Goal: Check status

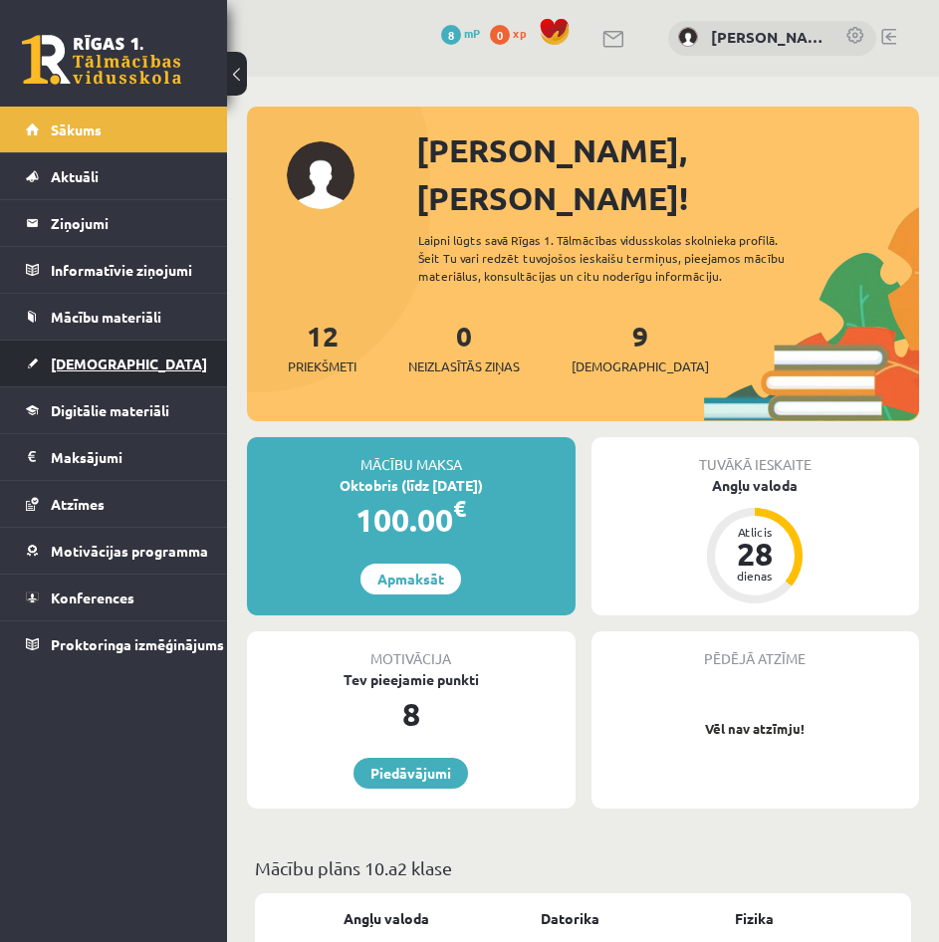
click at [120, 369] on link "[DEMOGRAPHIC_DATA]" at bounding box center [114, 363] width 176 height 46
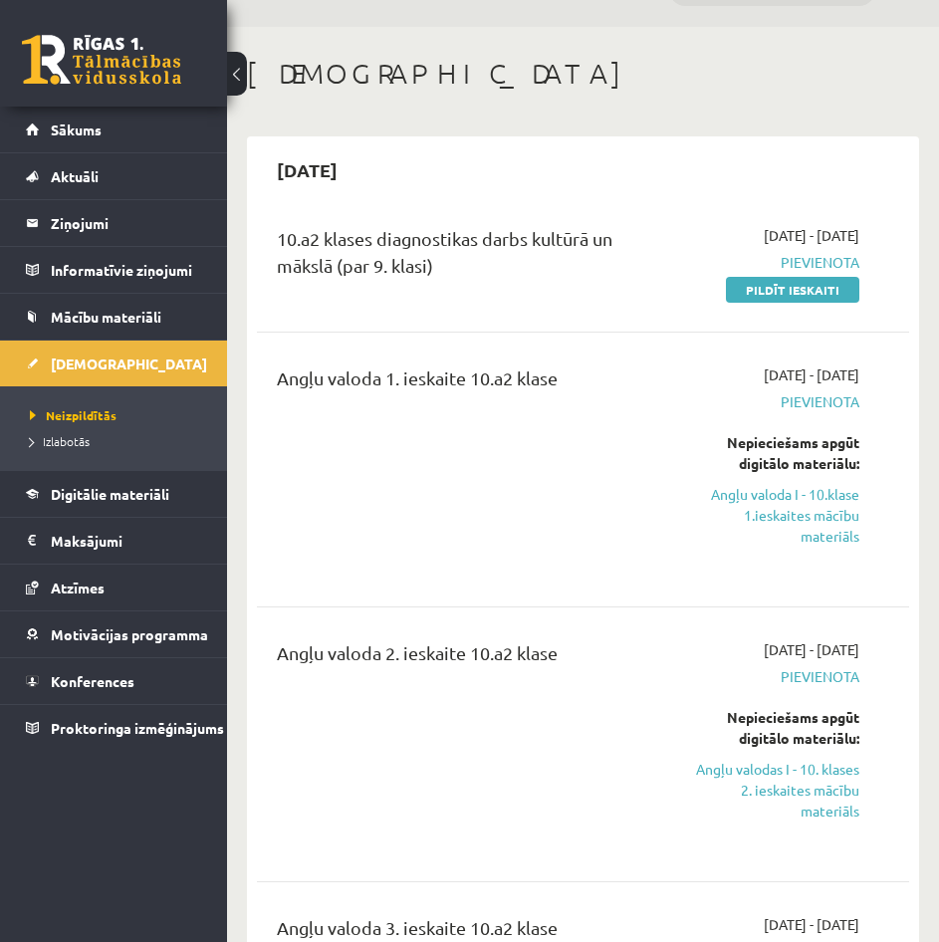
scroll to position [100, 0]
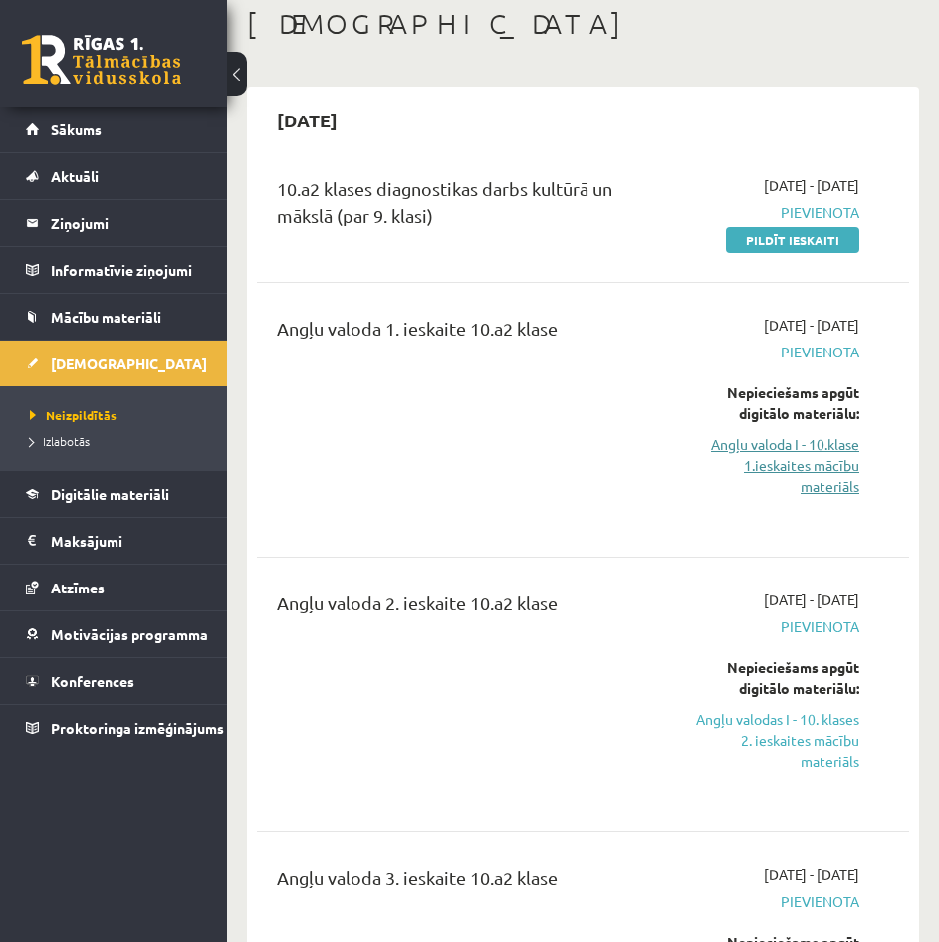
click at [807, 445] on link "Angļu valoda I - 10.klase 1.ieskaites mācību materiāls" at bounding box center [772, 465] width 174 height 63
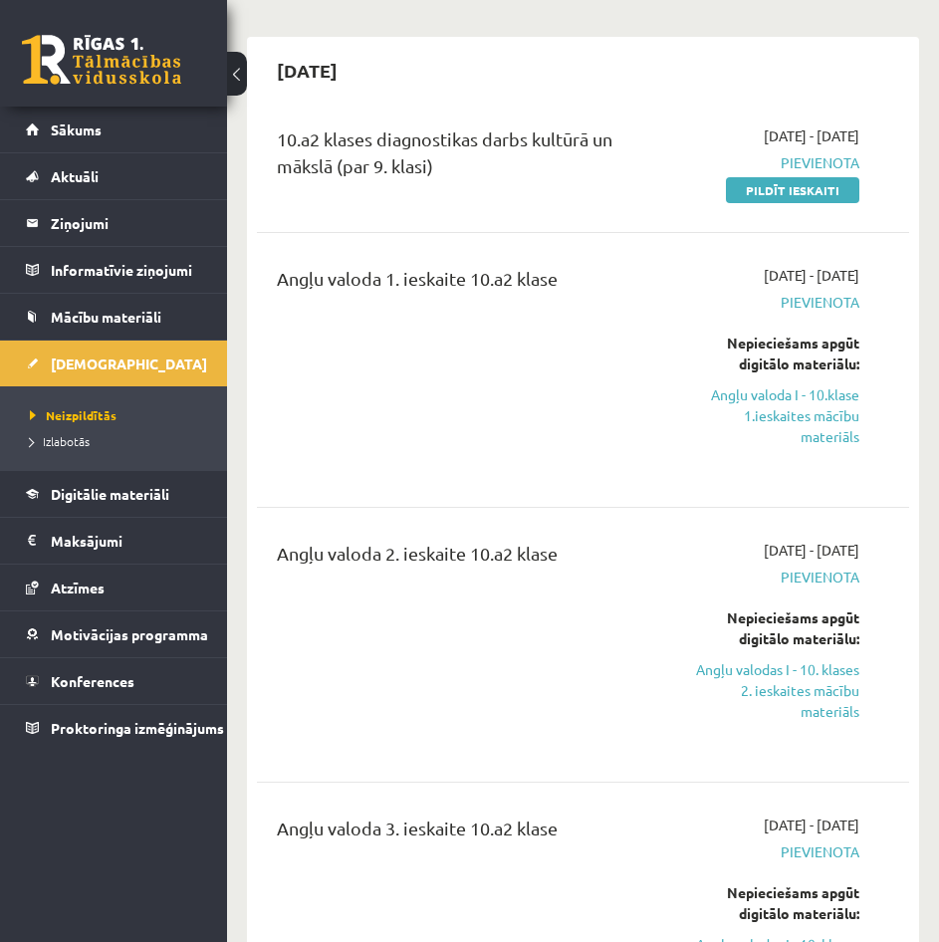
scroll to position [199, 0]
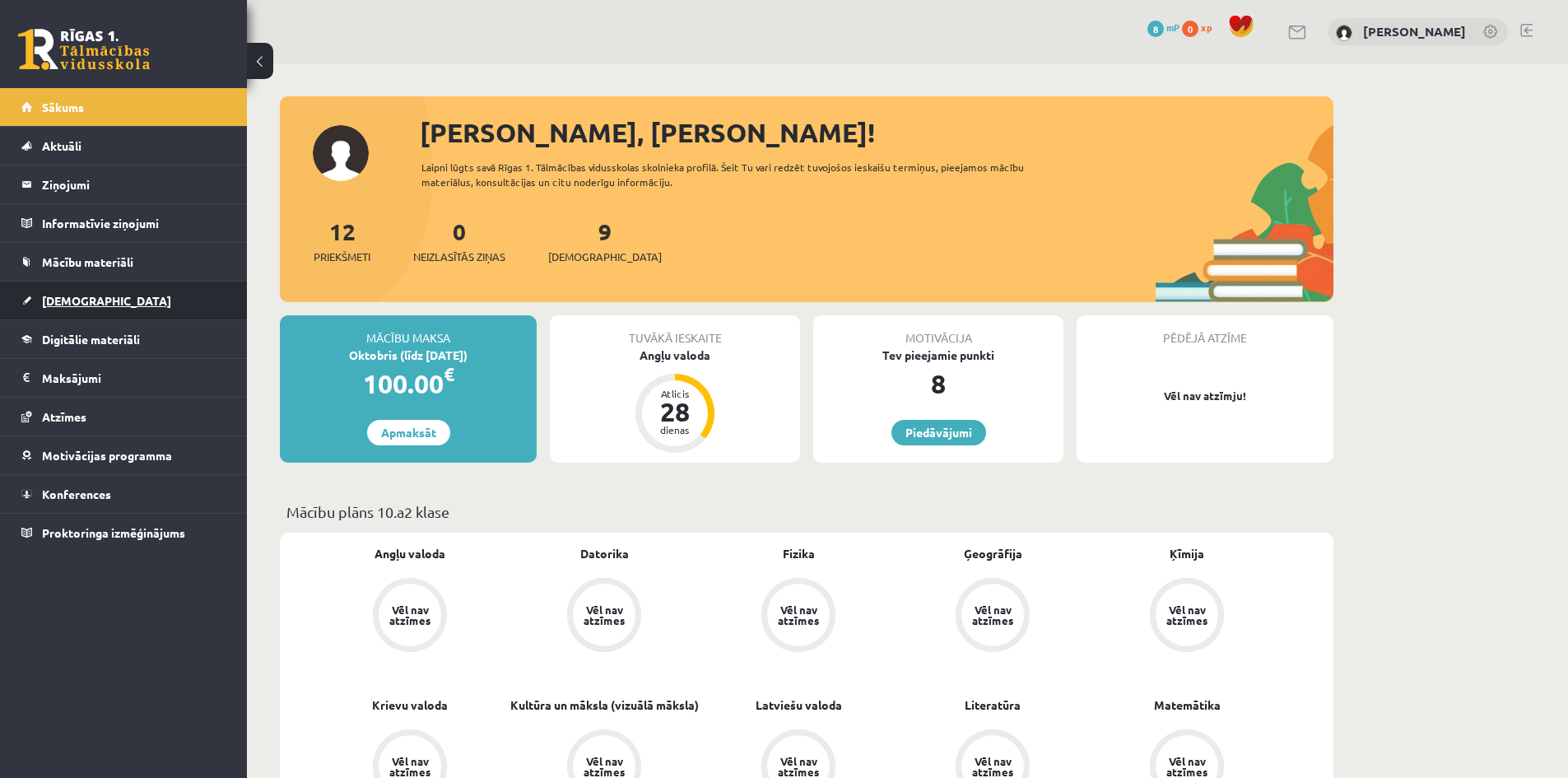
click at [77, 298] on span "[DEMOGRAPHIC_DATA]" at bounding box center [107, 300] width 129 height 15
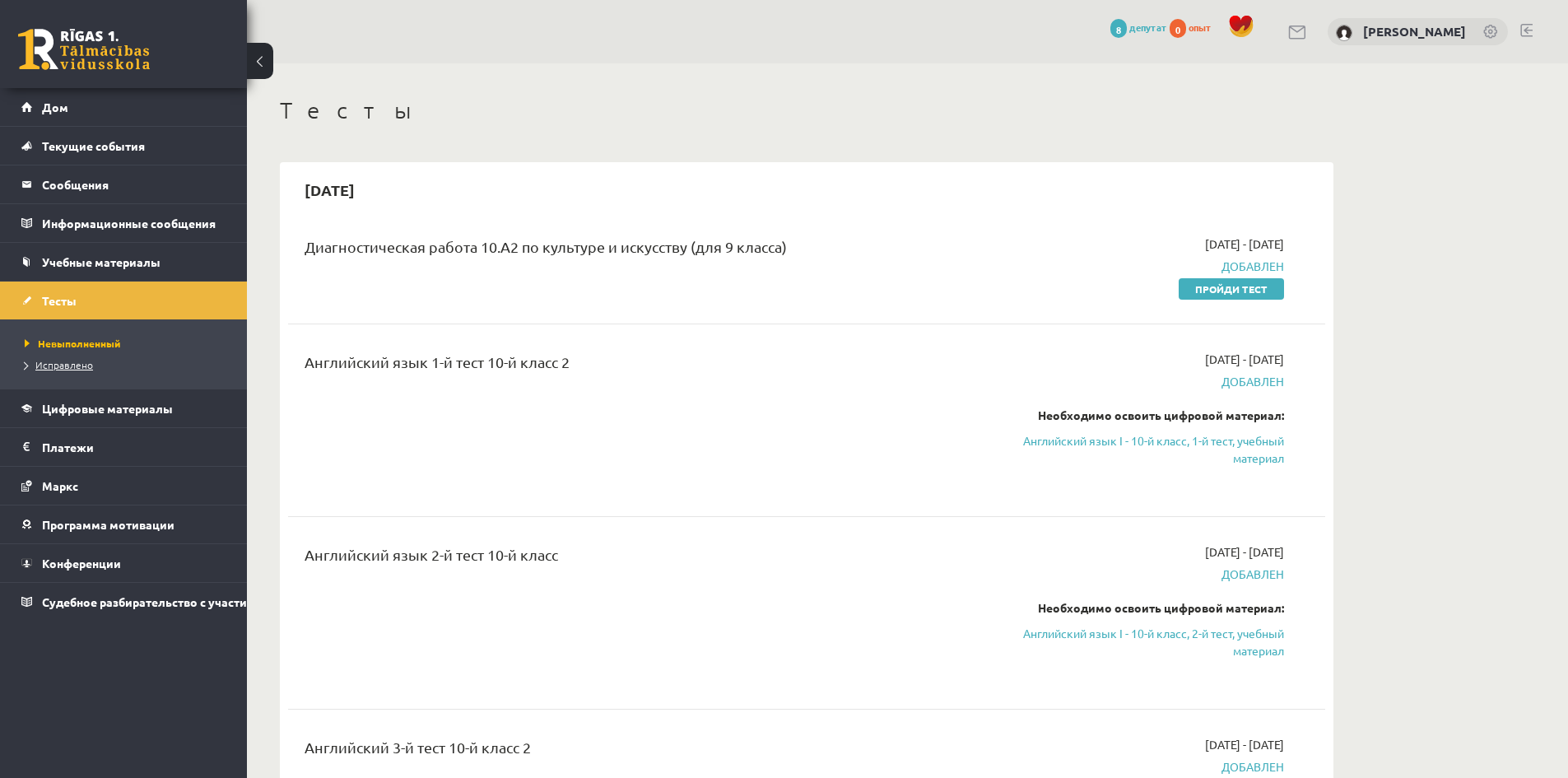
click at [50, 370] on link "Исправлено" at bounding box center [127, 365] width 206 height 15
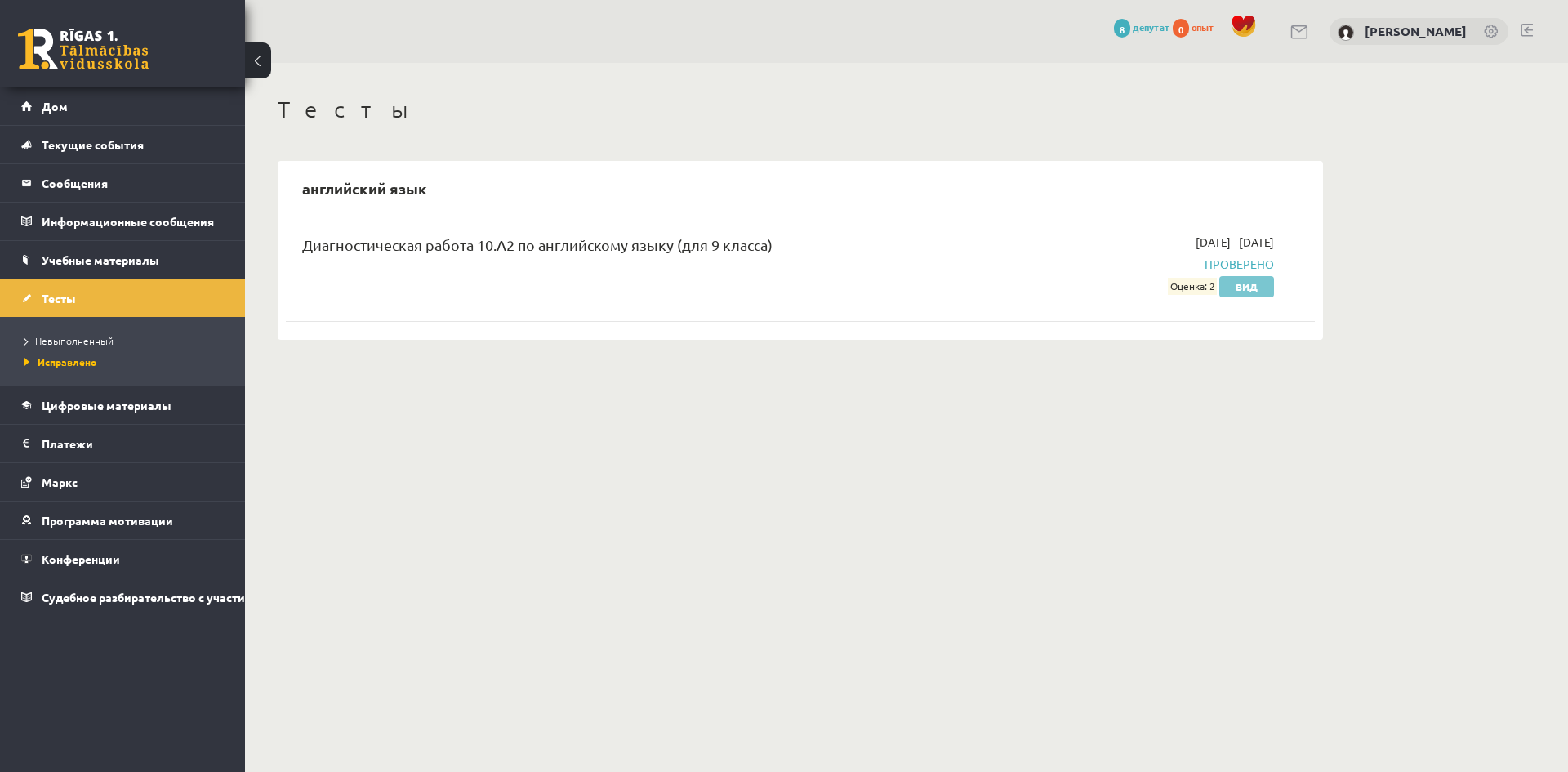
click at [1242, 282] on font "Вид" at bounding box center [1246, 286] width 22 height 13
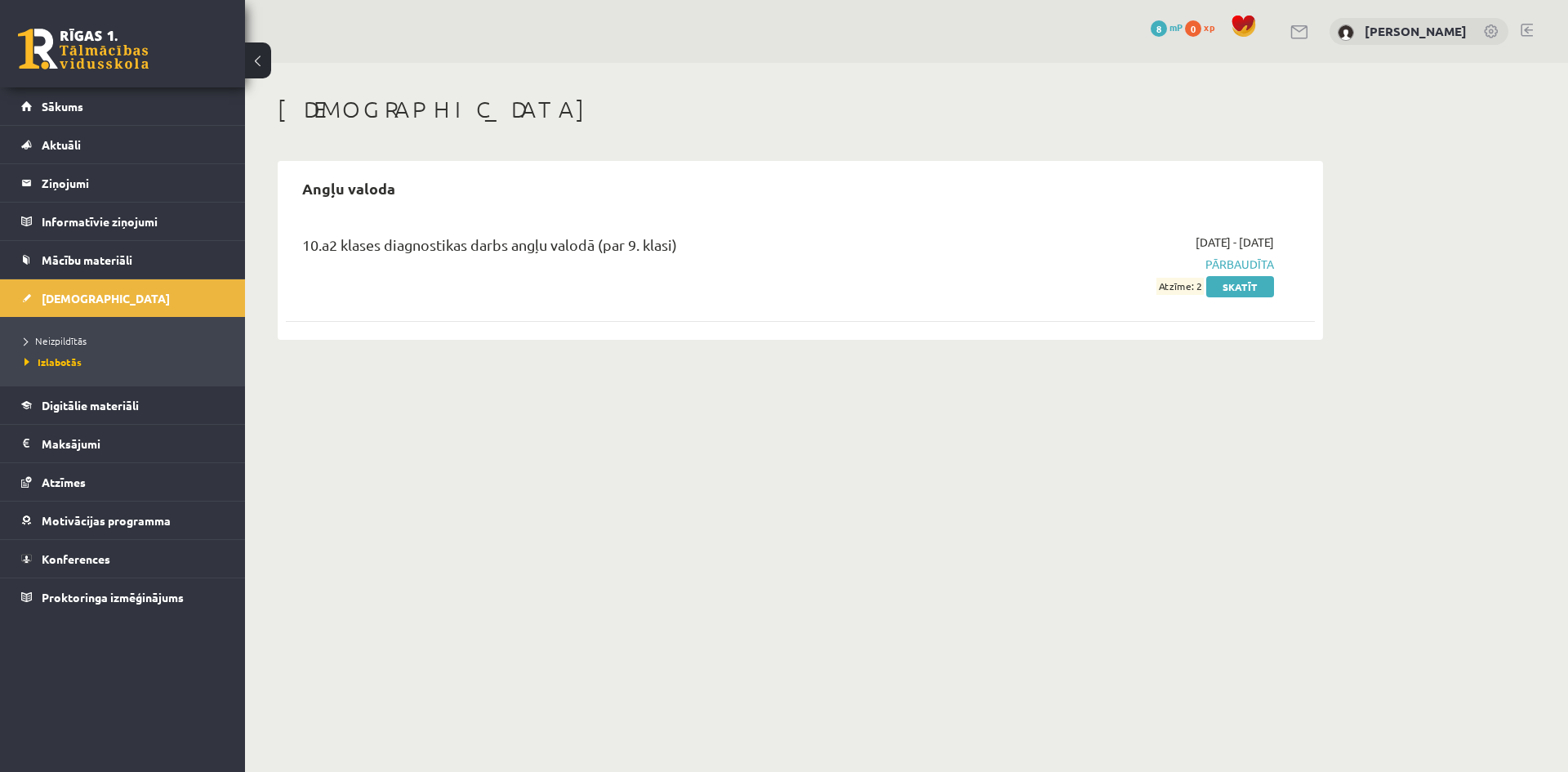
click at [1230, 263] on span "Pārbaudīta" at bounding box center [1120, 264] width 308 height 17
click at [61, 342] on span "Neizpildītās" at bounding box center [56, 340] width 62 height 13
